Goal: Information Seeking & Learning: Compare options

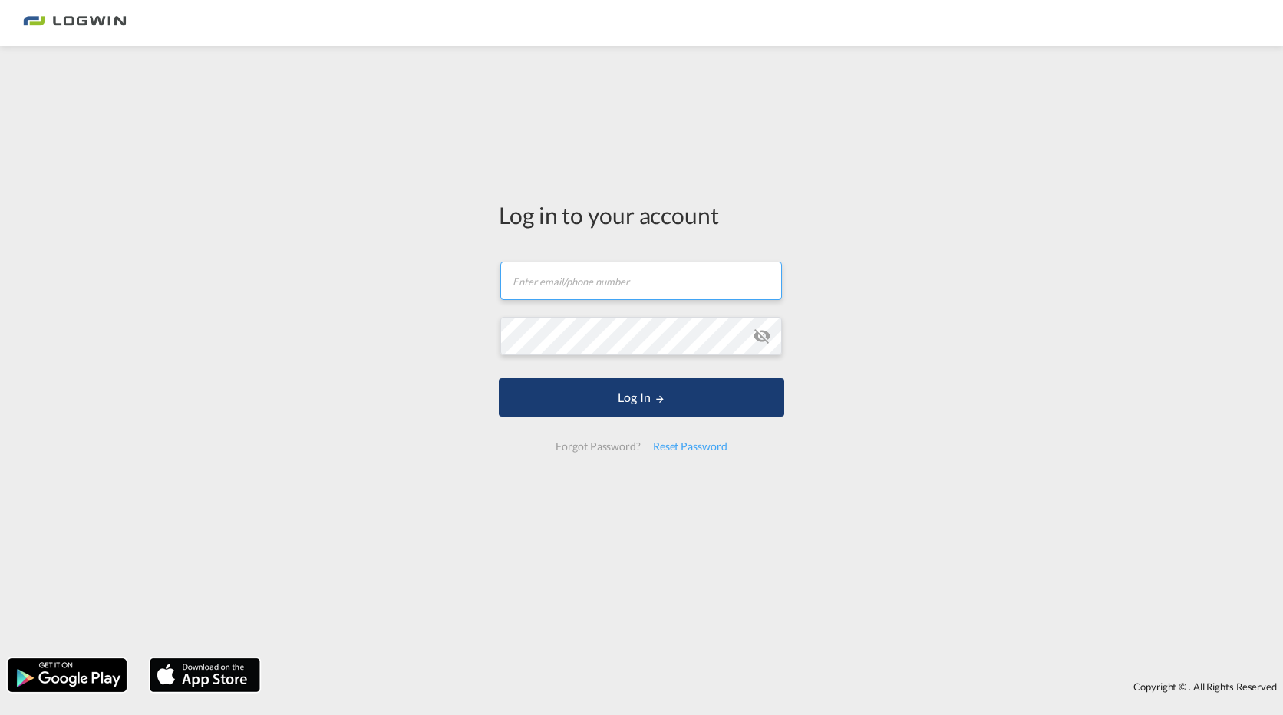
type input "[PERSON_NAME][EMAIL_ADDRESS][PERSON_NAME][DOMAIN_NAME]"
click at [635, 404] on button "Log In" at bounding box center [641, 397] width 285 height 38
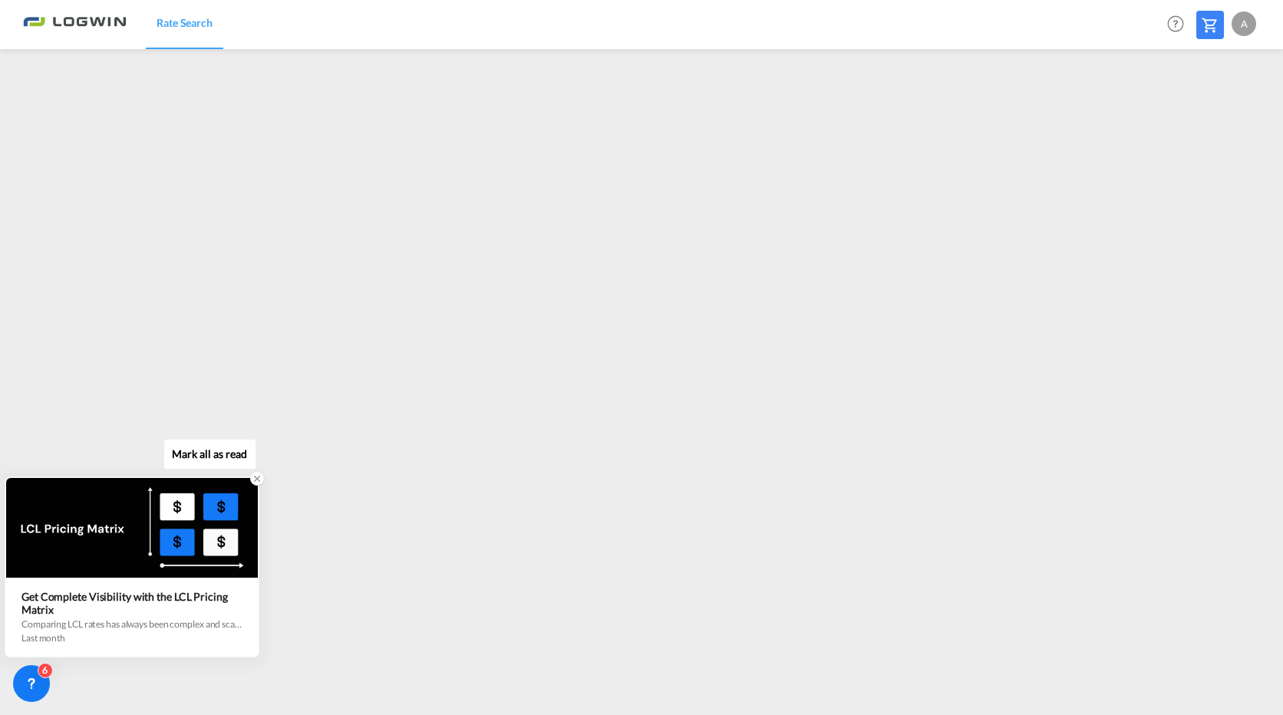
click at [254, 478] on icon at bounding box center [257, 478] width 11 height 11
